Goal: Check status: Check status

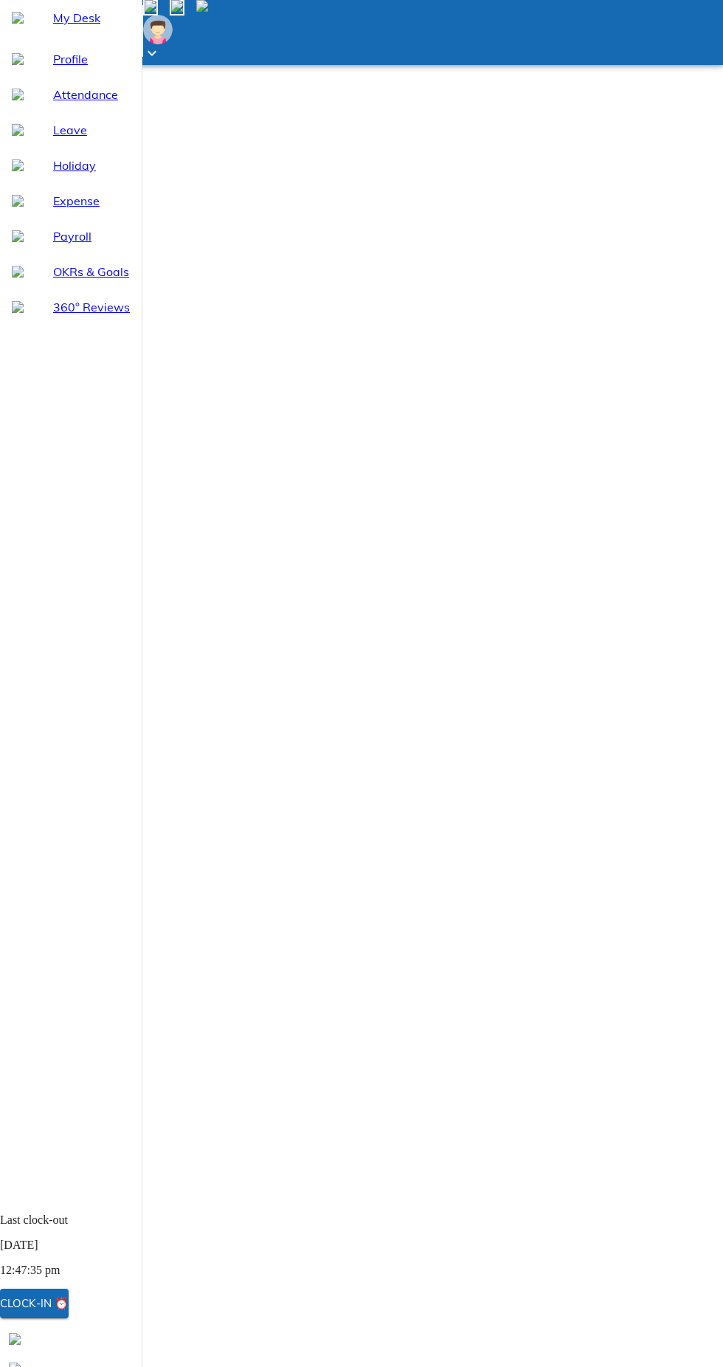
select select "8"
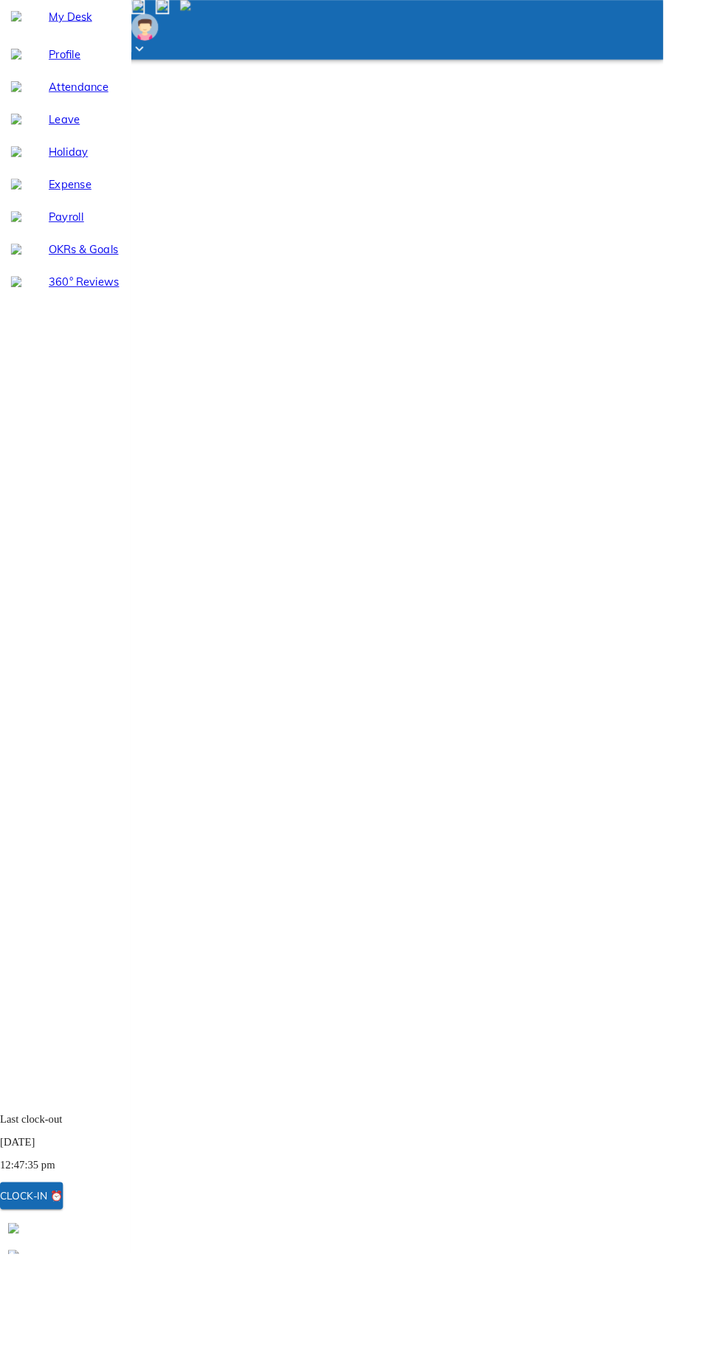
click at [53, 139] on span "Leave" at bounding box center [91, 130] width 77 height 18
select select "8"
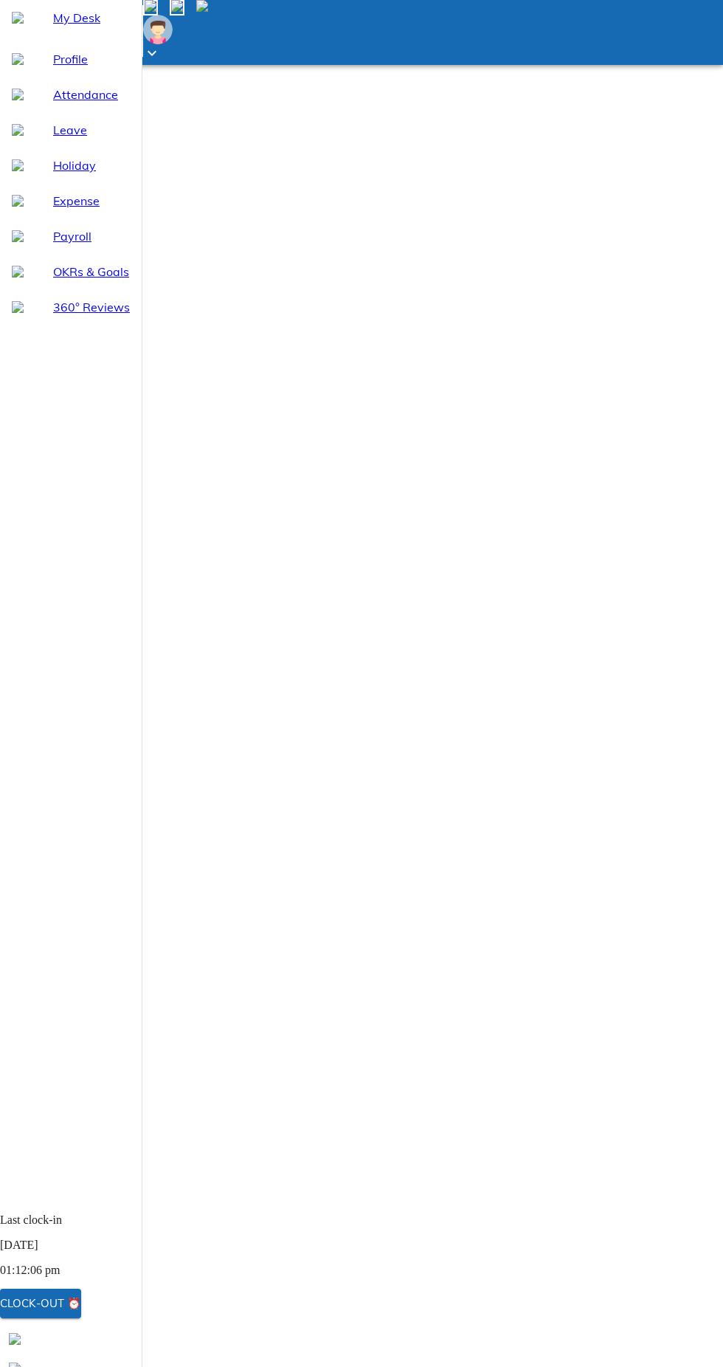
click at [72, 103] on span "Attendance" at bounding box center [91, 95] width 77 height 18
select select "8"
